Goal: Check status: Check status

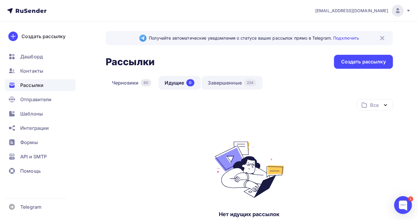
click at [220, 83] on link "Завершенные 224" at bounding box center [232, 83] width 61 height 14
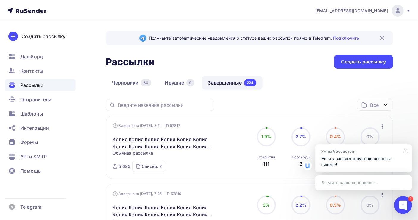
click at [409, 152] on div at bounding box center [404, 151] width 15 height 12
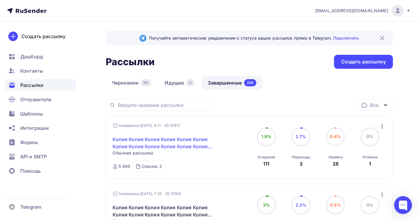
click at [159, 144] on link "Копия Копия Копия Копия Копия Копия Копия Копия Копия Копия Копия Копия Копия К…" at bounding box center [164, 143] width 102 height 14
